Goal: Find contact information: Find contact information

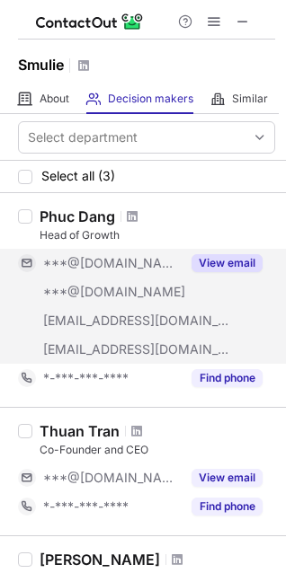
click at [226, 261] on button "View email" at bounding box center [226, 263] width 71 height 18
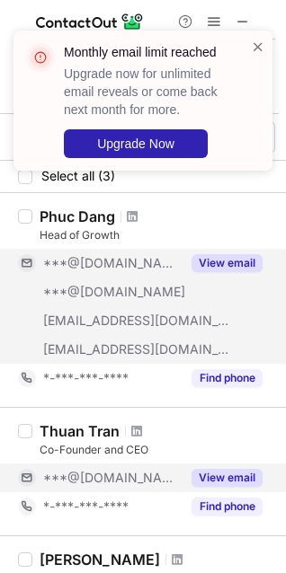
click at [251, 490] on div "View email" at bounding box center [222, 478] width 82 height 29
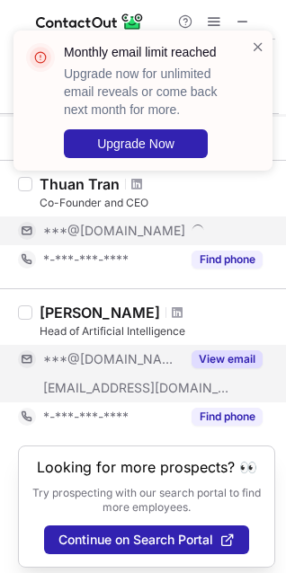
scroll to position [269, 0]
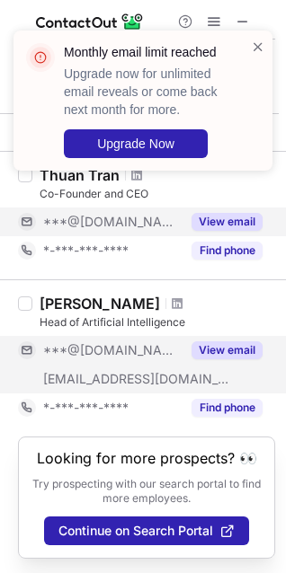
click at [215, 341] on button "View email" at bounding box center [226, 350] width 71 height 18
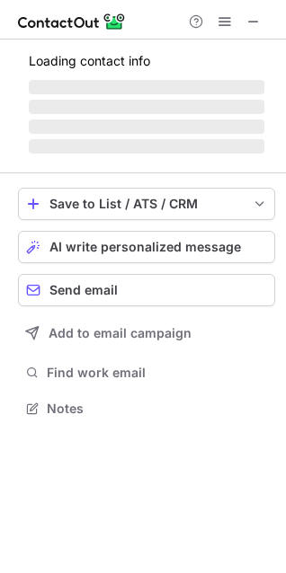
scroll to position [8, 8]
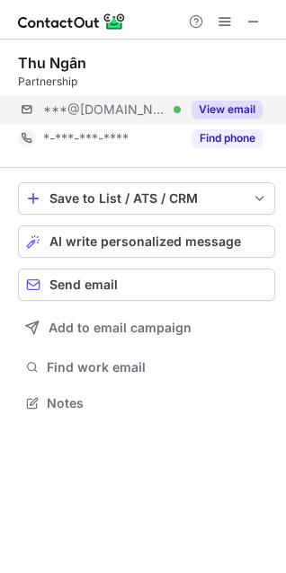
click at [262, 116] on div "***@[DOMAIN_NAME] Verified View email" at bounding box center [146, 109] width 257 height 29
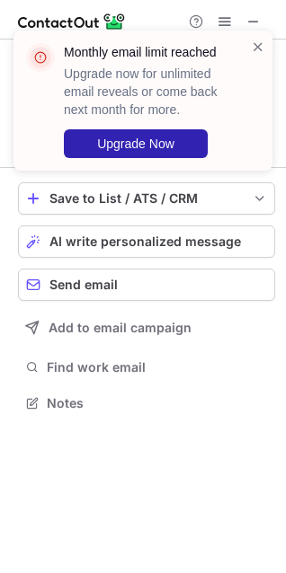
click at [261, 22] on div "Monthly email limit reached Upgrade now for unlimited email reveals or come bac…" at bounding box center [142, 108] width 287 height 190
click at [263, 40] on span at bounding box center [258, 47] width 14 height 18
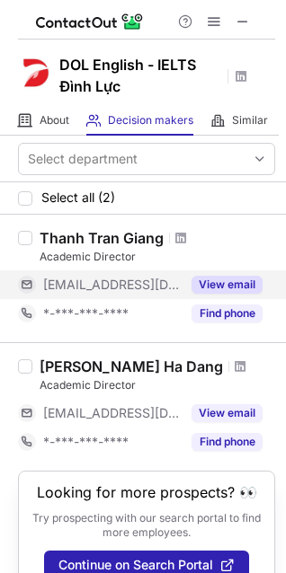
click at [233, 284] on button "View email" at bounding box center [226, 285] width 71 height 18
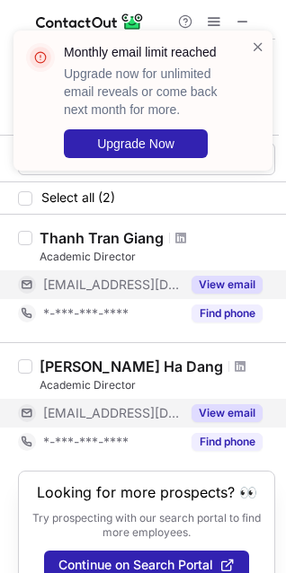
click at [222, 408] on button "View email" at bounding box center [226, 413] width 71 height 18
click at [254, 41] on span at bounding box center [258, 47] width 14 height 18
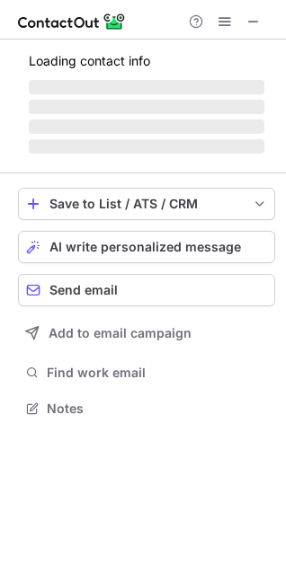
scroll to position [406, 286]
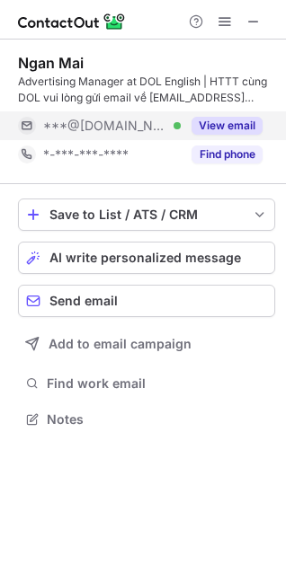
click at [232, 130] on button "View email" at bounding box center [226, 126] width 71 height 18
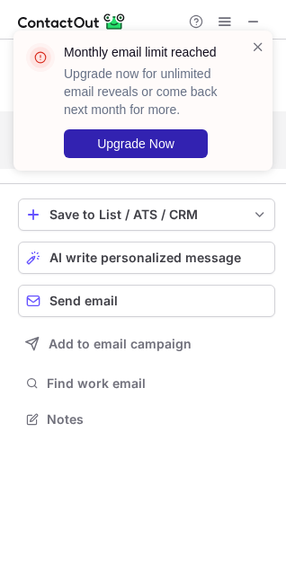
click at [232, 154] on div "Monthly email limit reached Upgrade now for unlimited email reveals or come bac…" at bounding box center [142, 108] width 287 height 190
click at [255, 46] on span at bounding box center [258, 47] width 14 height 18
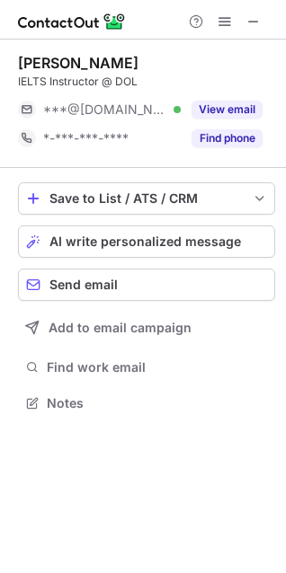
scroll to position [8, 8]
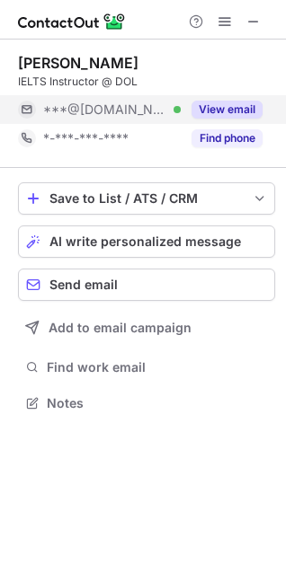
click at [234, 101] on button "View email" at bounding box center [226, 110] width 71 height 18
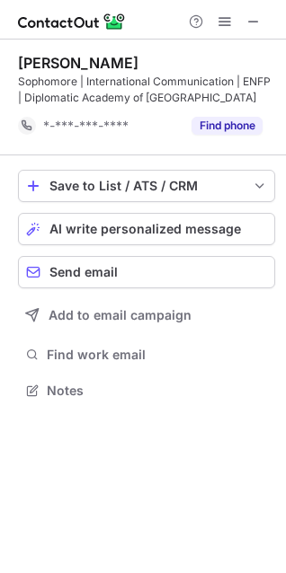
scroll to position [377, 286]
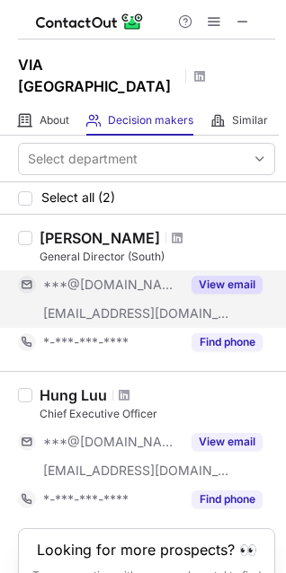
click at [220, 276] on button "View email" at bounding box center [226, 285] width 71 height 18
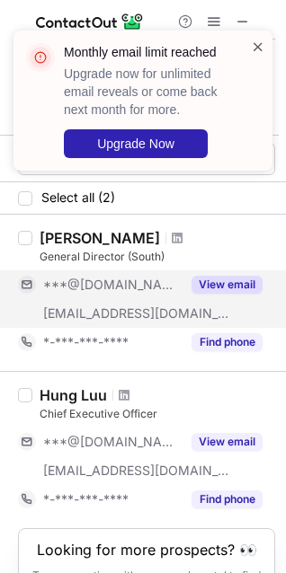
click at [263, 47] on span at bounding box center [258, 47] width 14 height 18
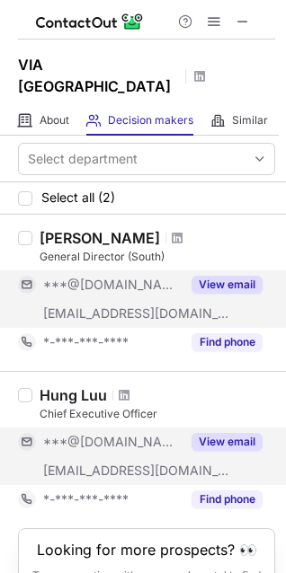
click at [238, 430] on div "View email" at bounding box center [222, 442] width 82 height 29
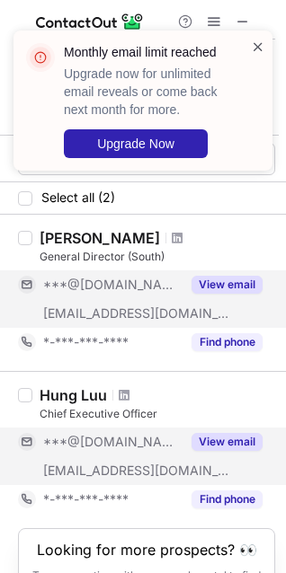
click at [261, 44] on span at bounding box center [258, 47] width 14 height 18
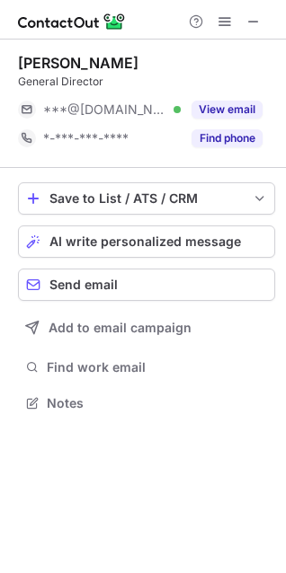
scroll to position [8, 8]
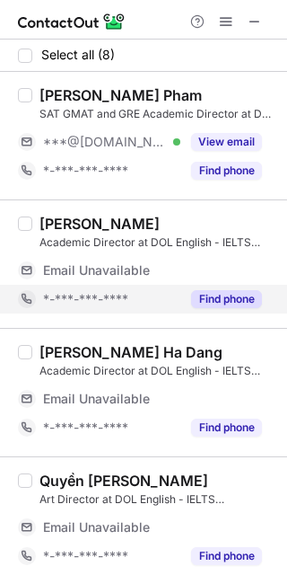
click at [225, 300] on button "Find phone" at bounding box center [226, 299] width 71 height 18
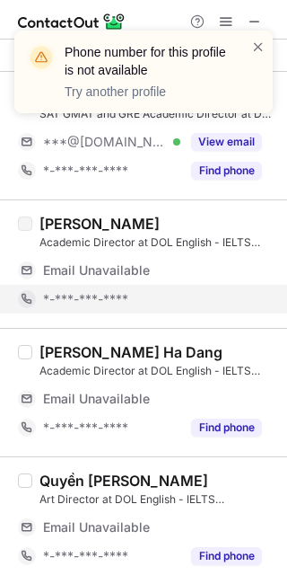
click at [245, 137] on div "Phone number for this profile is not available Try another profile" at bounding box center [143, 79] width 287 height 133
click at [244, 145] on div "Phone number for this profile is not available Try another profile" at bounding box center [143, 79] width 287 height 133
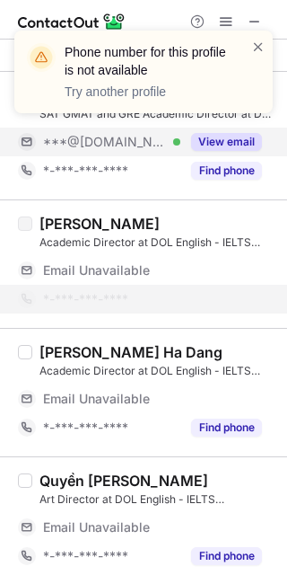
click at [225, 155] on div "View email" at bounding box center [222, 142] width 82 height 29
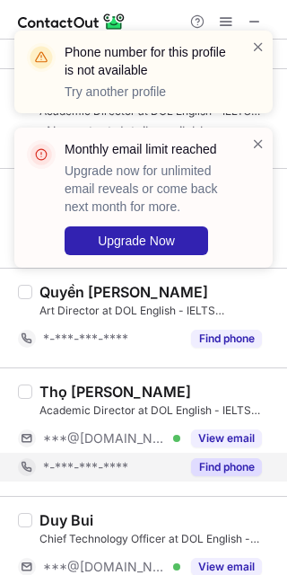
scroll to position [180, 0]
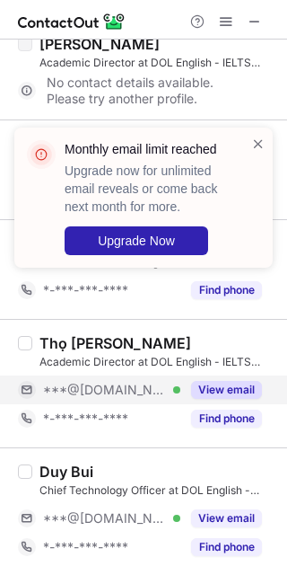
click at [233, 393] on button "View email" at bounding box center [226, 390] width 71 height 18
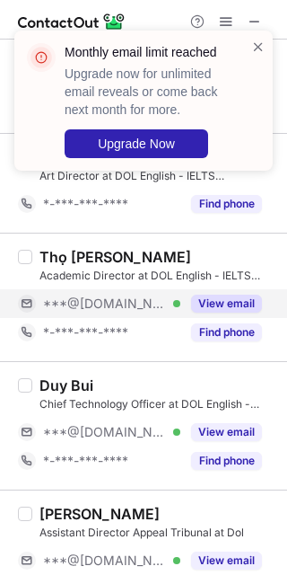
scroll to position [269, 0]
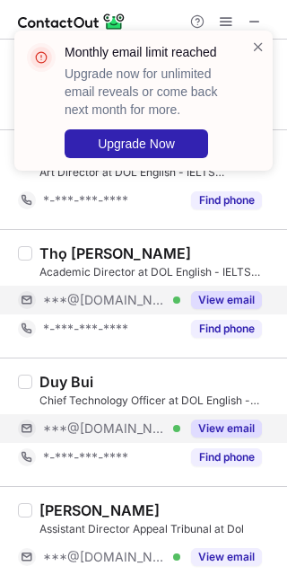
click at [236, 420] on button "View email" at bounding box center [226, 429] width 71 height 18
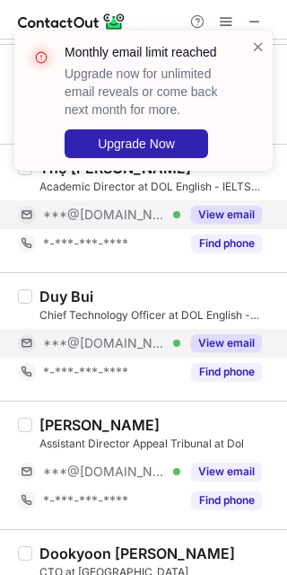
scroll to position [359, 0]
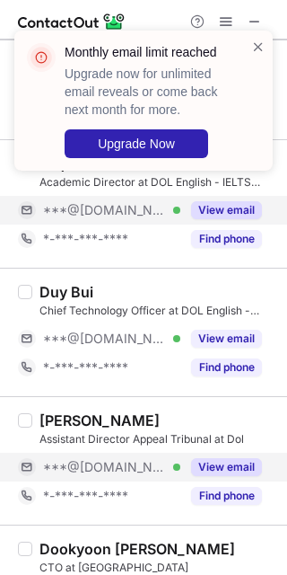
click at [234, 468] on button "View email" at bounding box center [226, 467] width 71 height 18
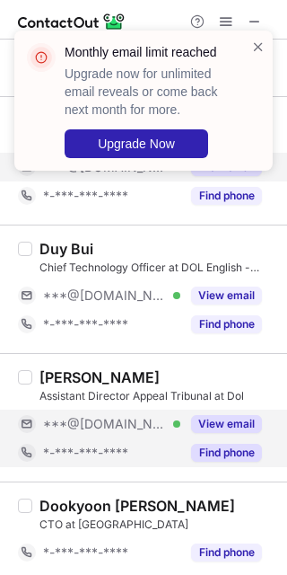
scroll to position [407, 0]
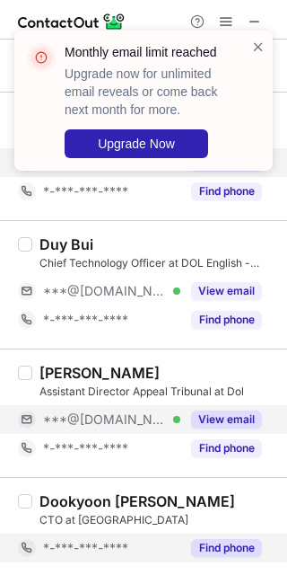
click at [224, 541] on button "Find phone" at bounding box center [226, 548] width 71 height 18
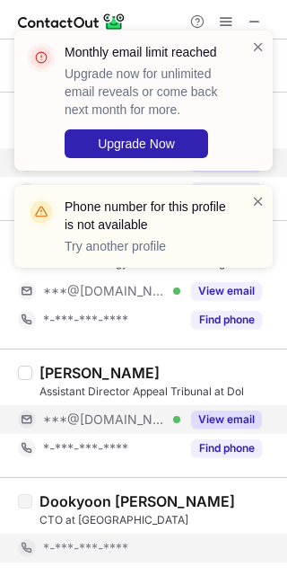
click at [247, 49] on div "Monthly email limit reached Upgrade now for unlimited email reveals or come bac…" at bounding box center [137, 101] width 230 height 126
click at [256, 50] on span at bounding box center [259, 47] width 14 height 18
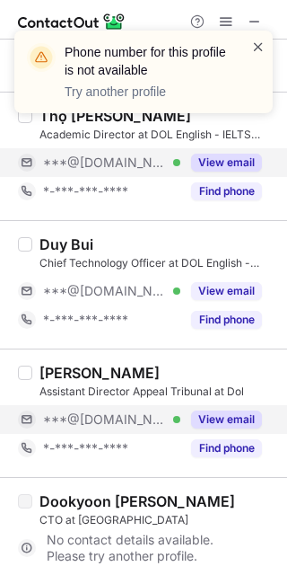
click at [258, 52] on span at bounding box center [259, 47] width 14 height 18
